Goal: Information Seeking & Learning: Learn about a topic

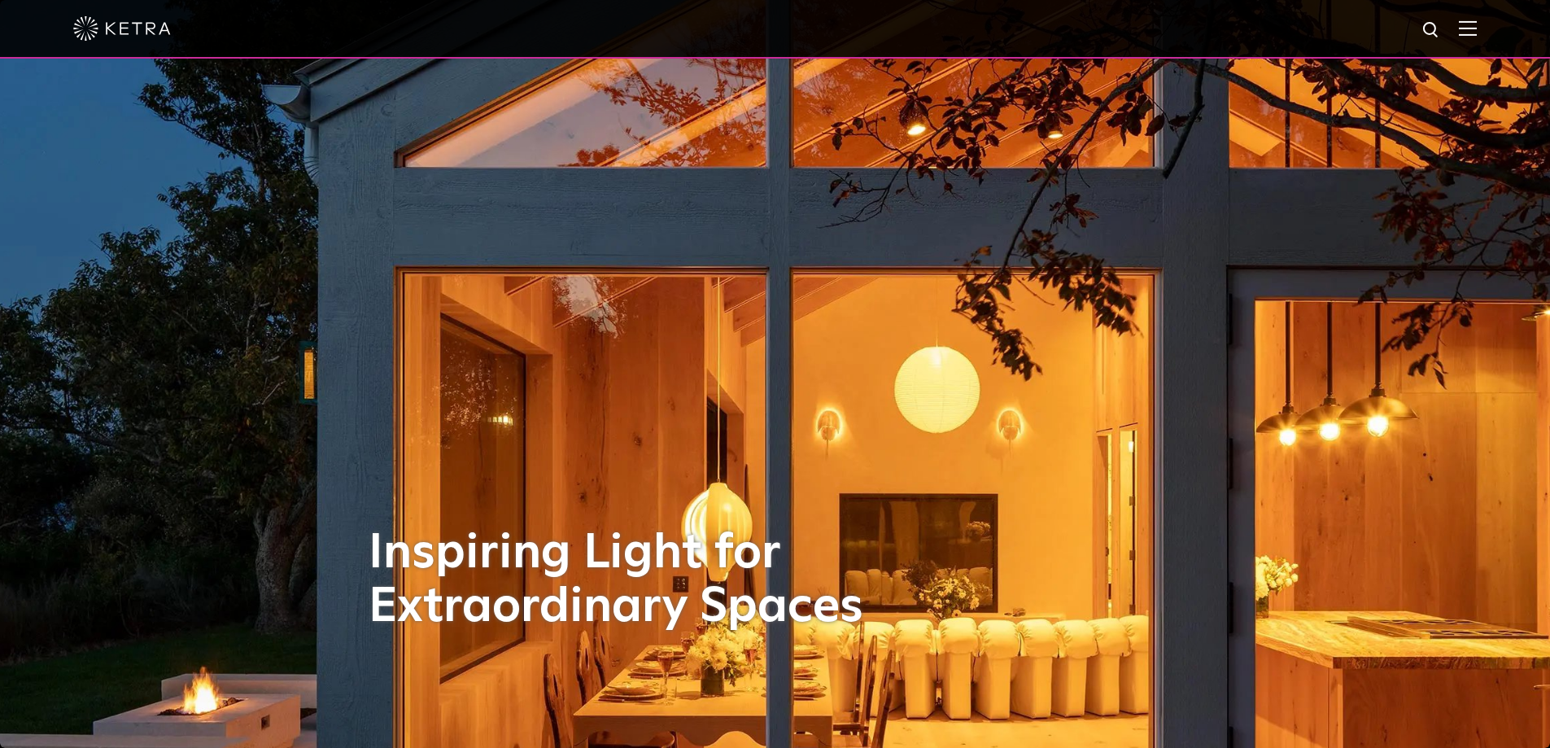
click at [1477, 31] on img at bounding box center [1468, 27] width 18 height 15
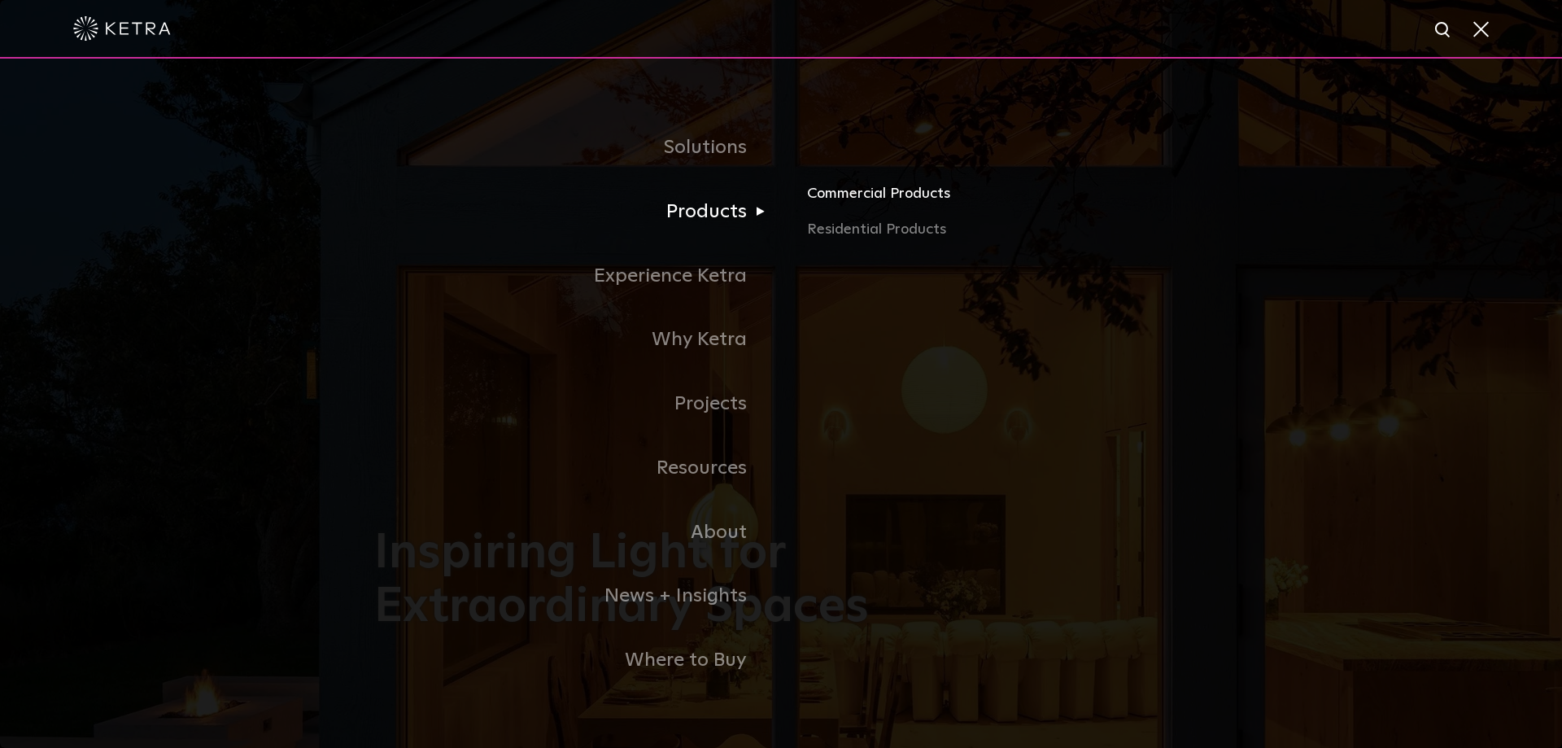
click at [870, 192] on link "Commercial Products" at bounding box center [997, 200] width 381 height 36
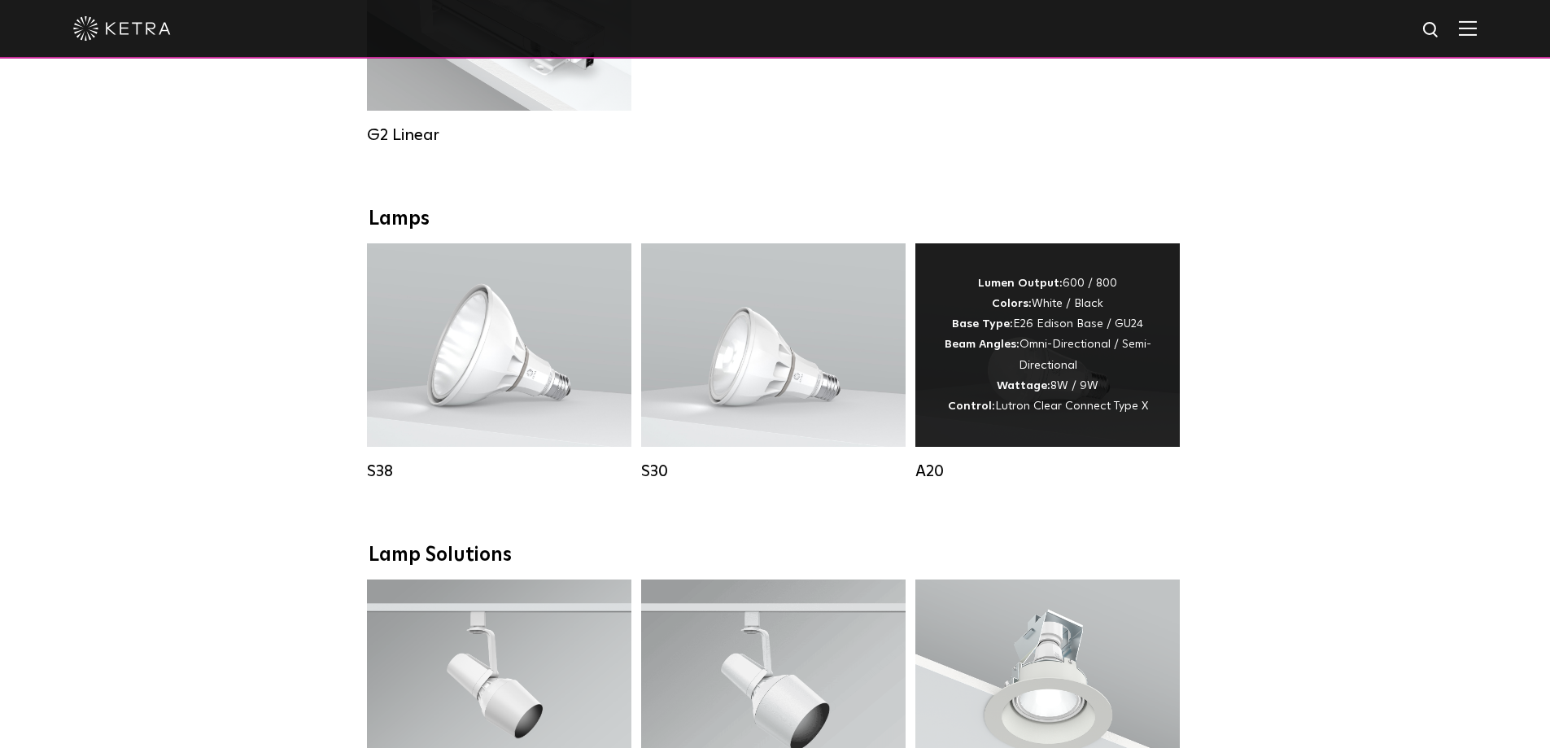
scroll to position [1057, 0]
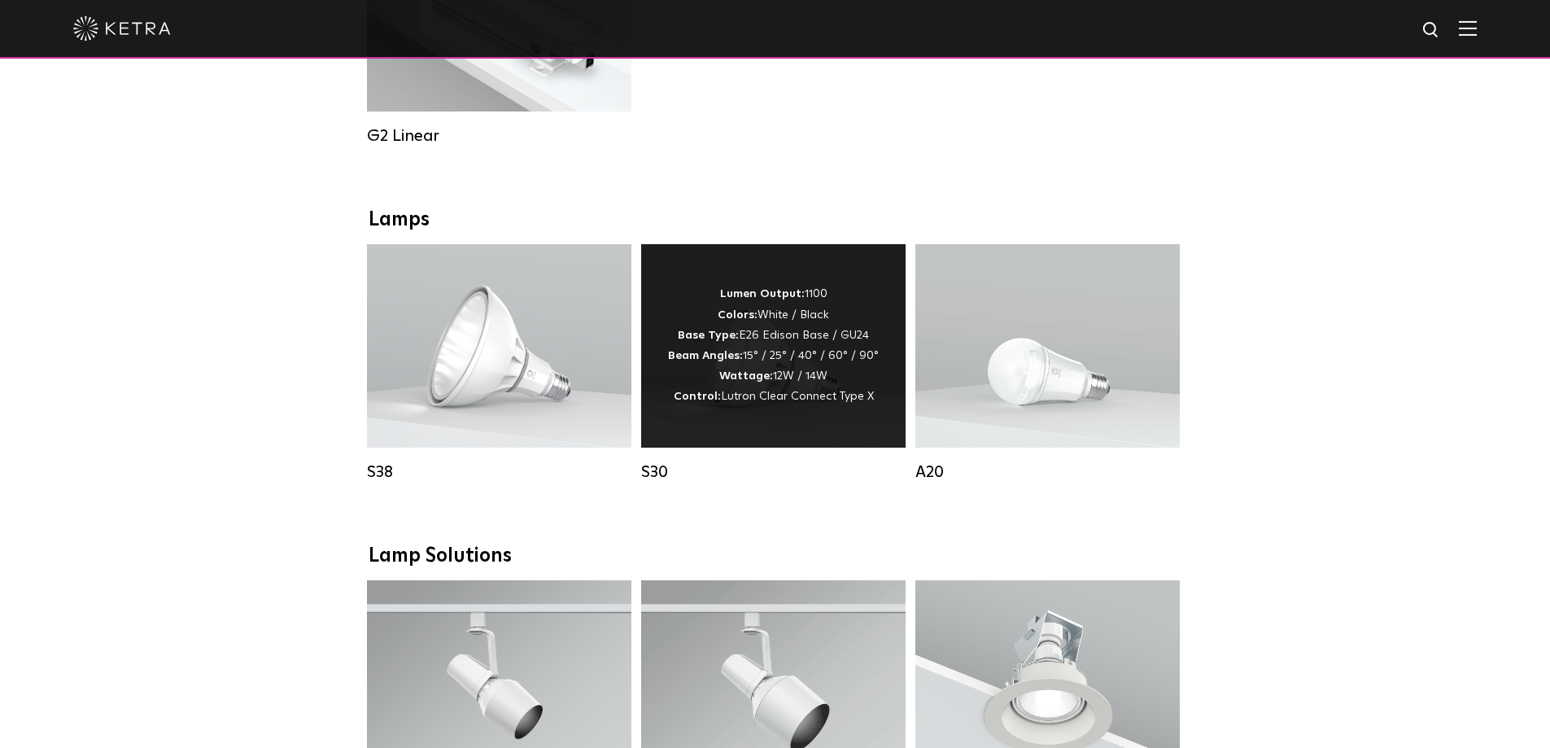
click at [787, 378] on div "Lumen Output: 1100 Colors: White / Black Base Type: E26 Edison Base / GU24 Beam…" at bounding box center [773, 345] width 211 height 123
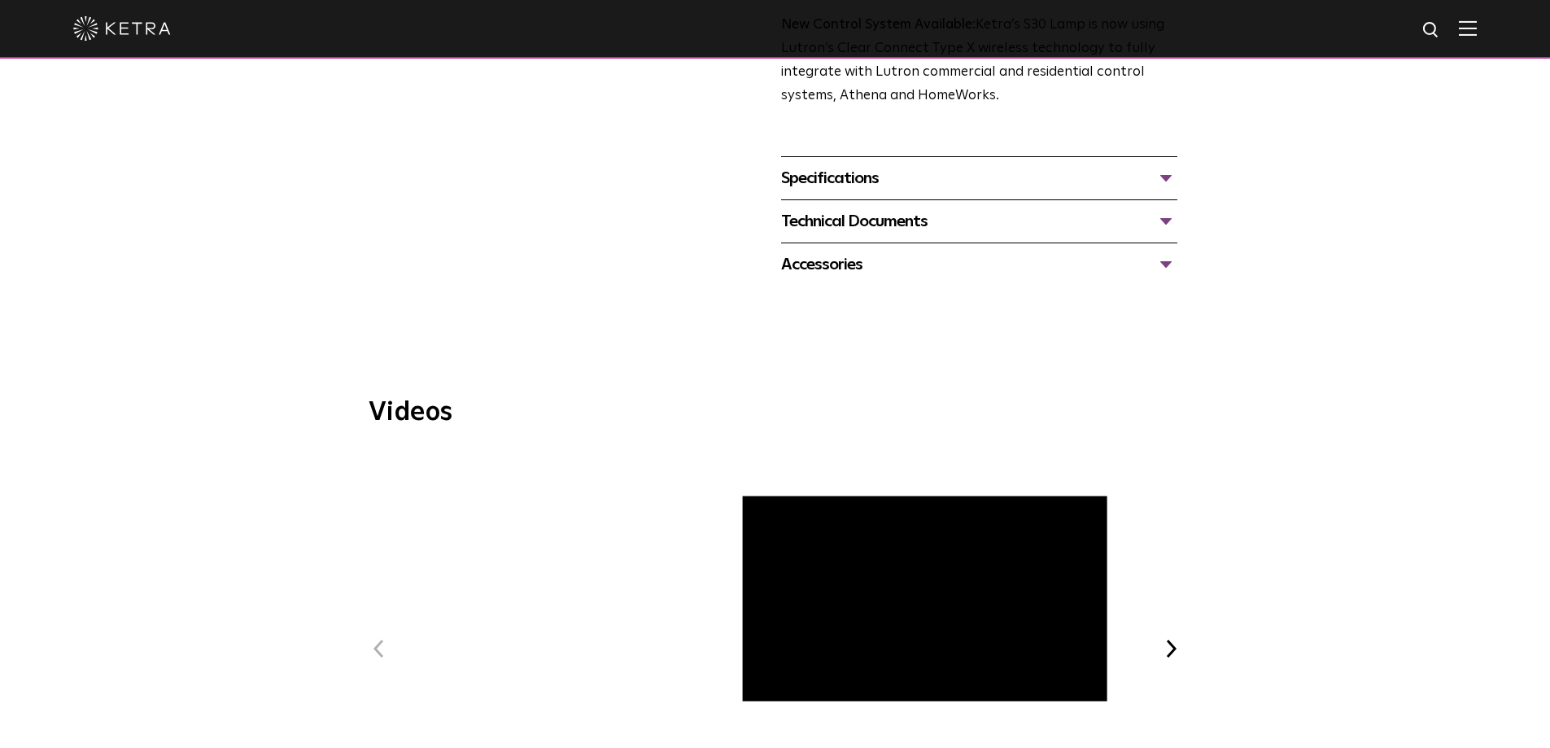
scroll to position [650, 0]
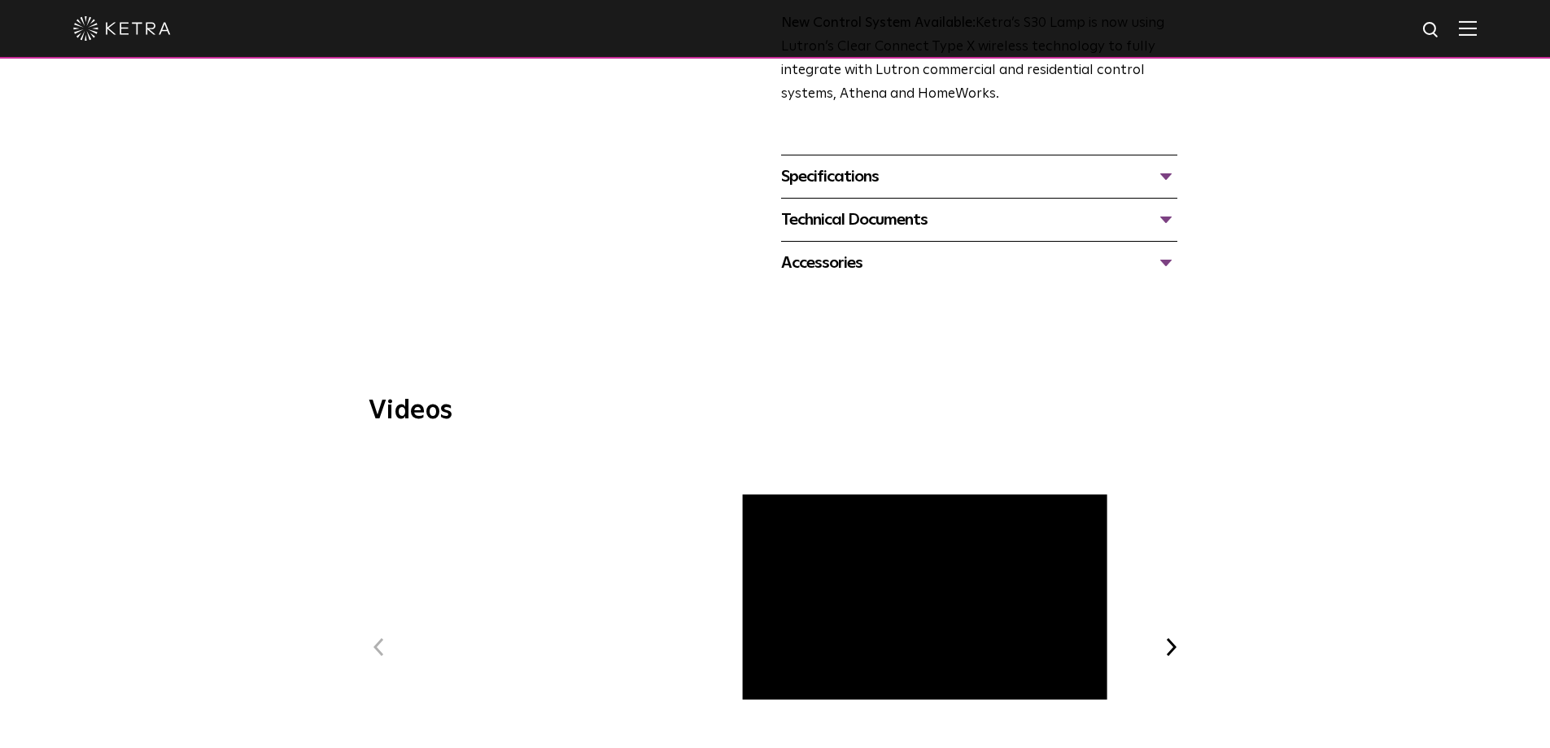
click at [1171, 174] on div "Specifications" at bounding box center [979, 177] width 396 height 26
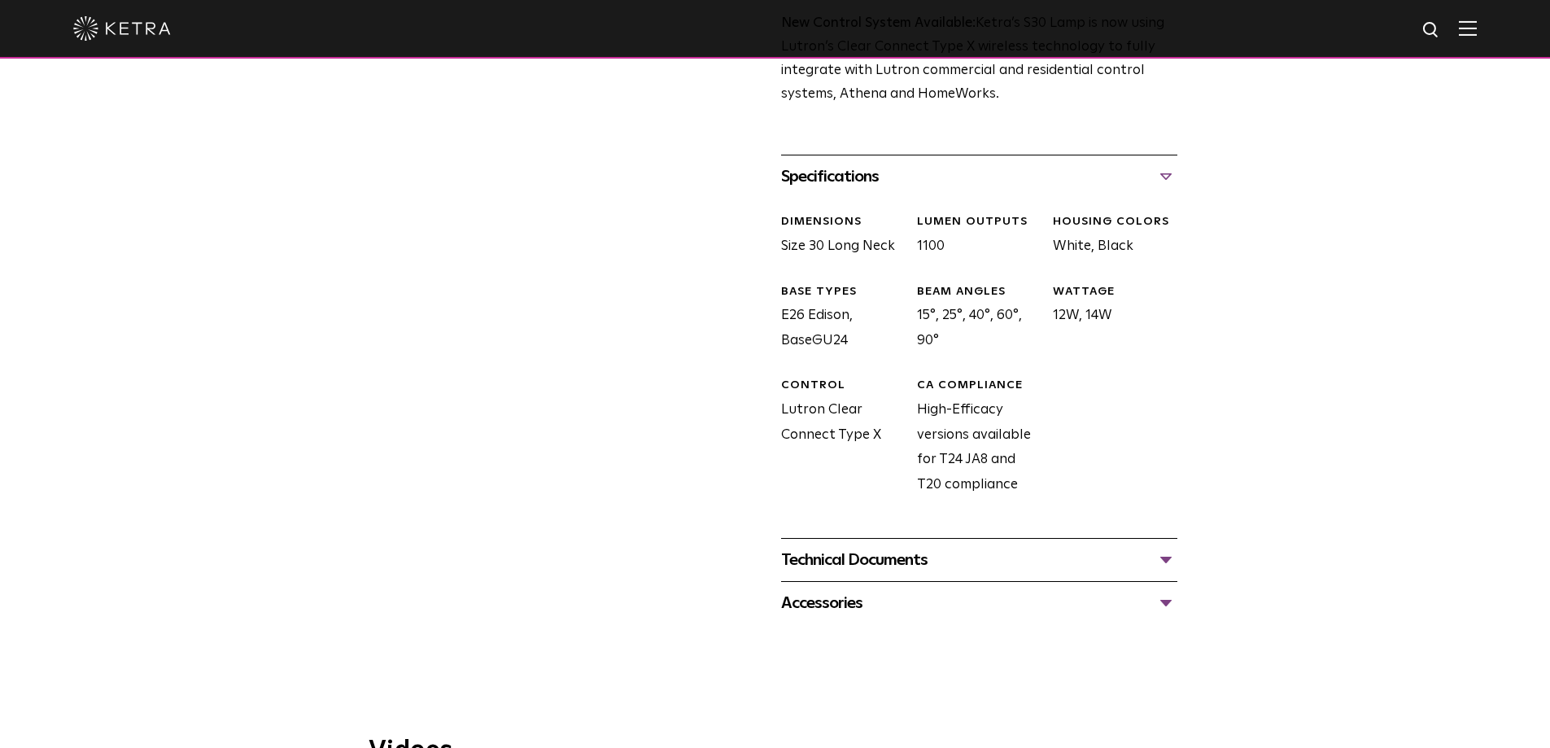
click at [1159, 556] on div "Technical Documents" at bounding box center [979, 560] width 396 height 26
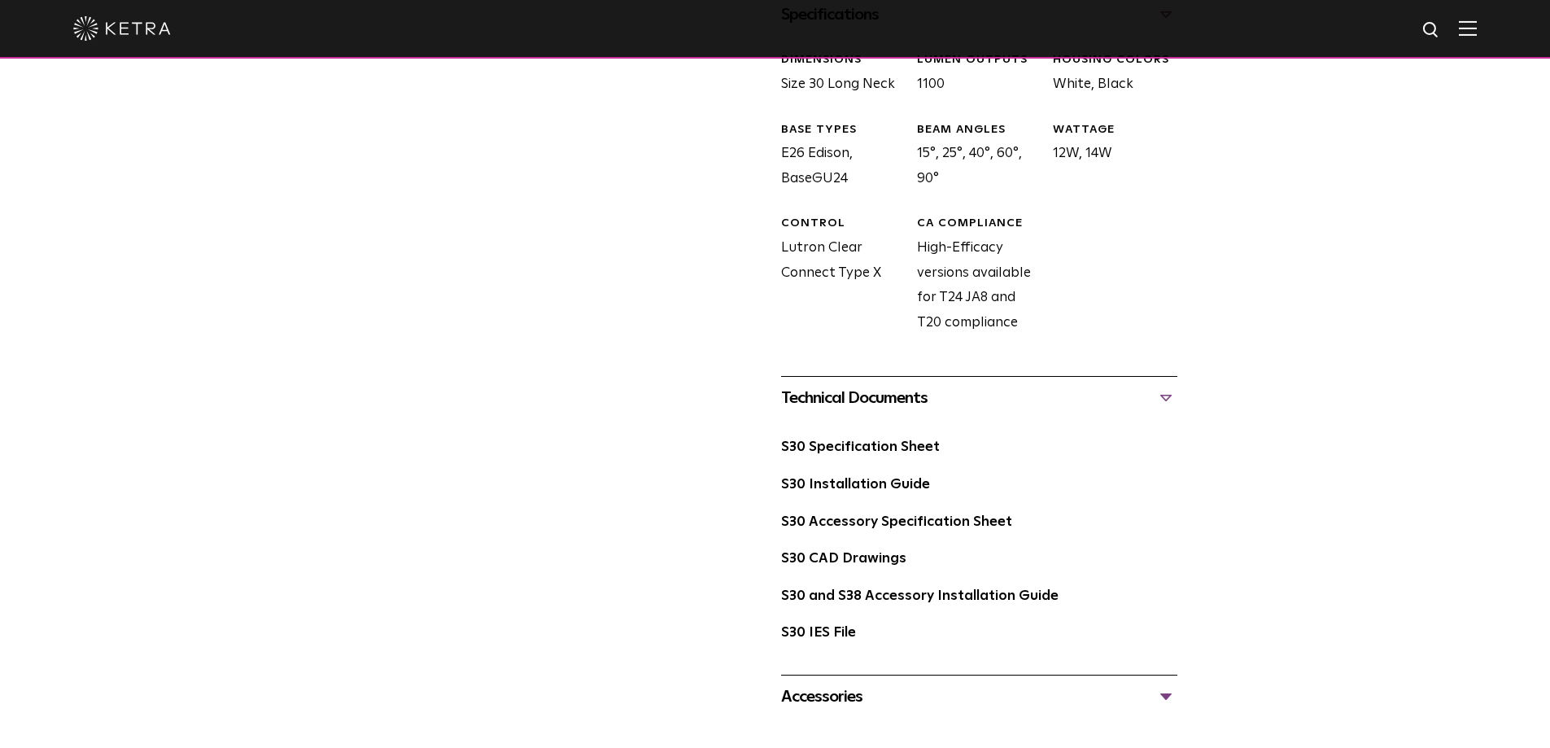
scroll to position [813, 0]
